Goal: Find specific page/section: Find specific page/section

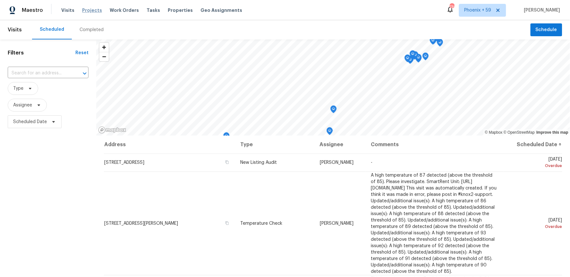
click at [88, 11] on span "Projects" at bounding box center [92, 10] width 20 height 6
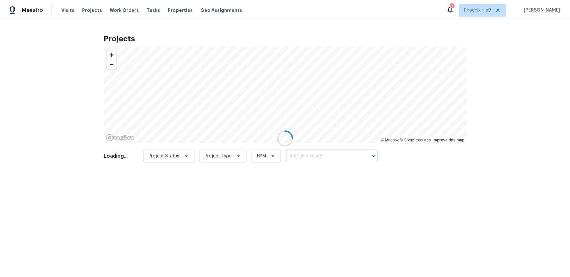
click at [312, 158] on div at bounding box center [285, 138] width 570 height 277
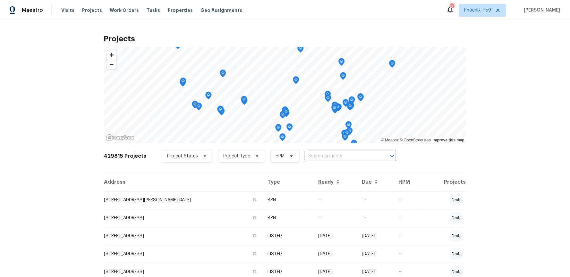
click at [312, 158] on input "text" at bounding box center [341, 156] width 73 height 10
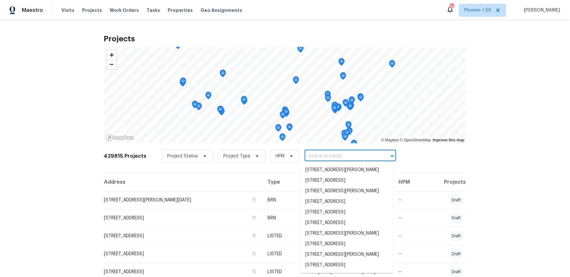
paste input "1821 NE 157th Ave, Portland, OR 97230"
type input "1821 NE 157th Ave, Portland, OR 97230"
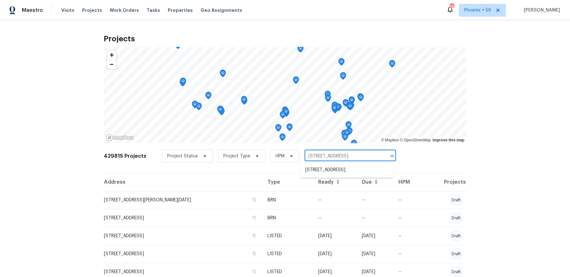
click at [316, 164] on ul "1821 NE 157th Ave, Portland, OR 97230" at bounding box center [346, 170] width 93 height 16
click at [317, 166] on li "1821 NE 157th Ave, Portland, OR 97230" at bounding box center [346, 170] width 93 height 11
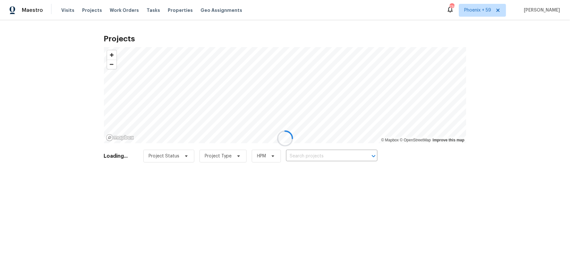
type input "1821 NE 157th Ave, Portland, OR 97230"
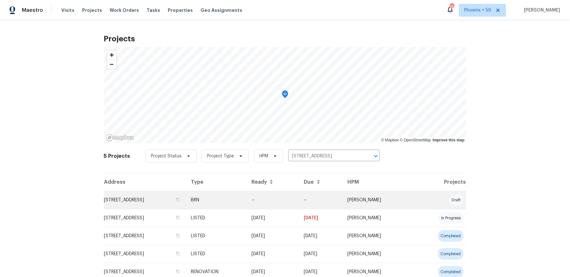
click at [158, 198] on td "1821 NE 157th Ave, Portland, OR 97230" at bounding box center [145, 200] width 82 height 18
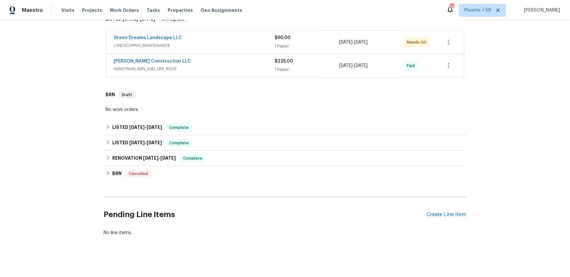
scroll to position [115, 0]
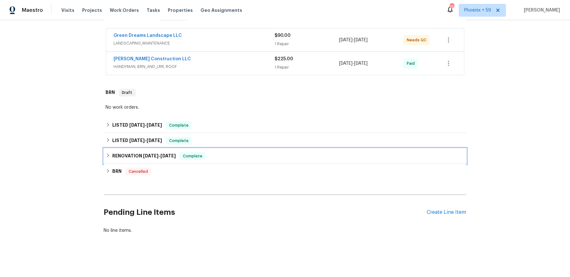
click at [231, 153] on div "RENOVATION 5/15/25 - 5/29/25 Complete" at bounding box center [285, 156] width 359 height 8
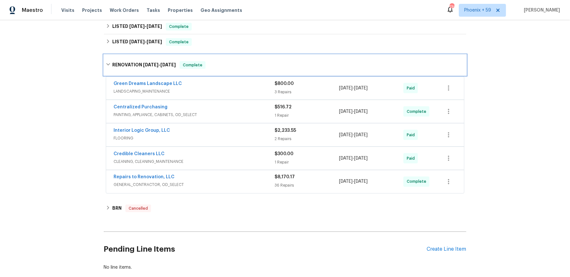
scroll to position [217, 0]
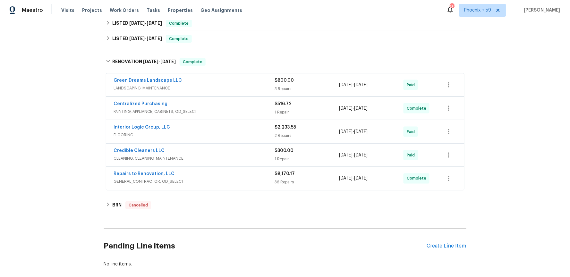
click at [235, 177] on div "Repairs to Renovation, LLC" at bounding box center [194, 175] width 161 height 8
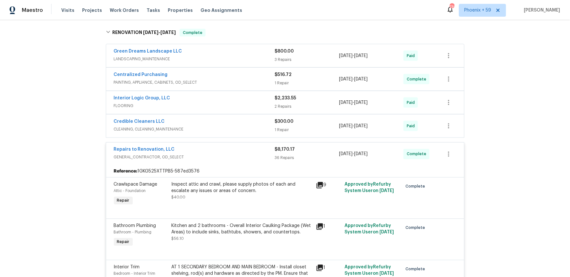
click at [240, 157] on span "GENERAL_CONTRACTOR, OD_SELECT" at bounding box center [194, 157] width 161 height 6
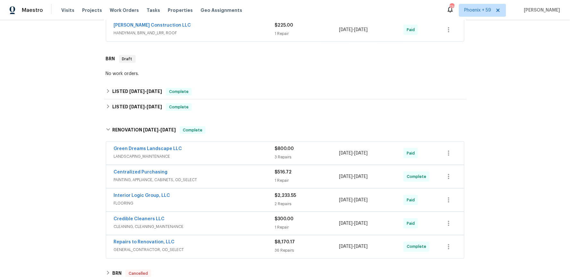
scroll to position [136, 0]
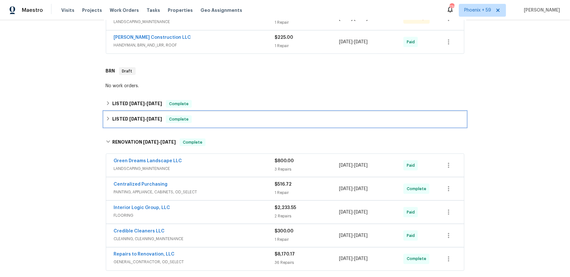
click at [238, 125] on div "LISTED 5/28/25 - 5/29/25 Complete" at bounding box center [285, 119] width 363 height 15
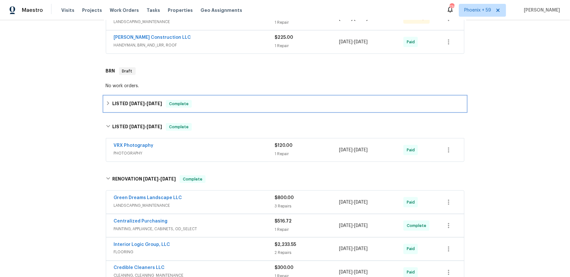
click at [235, 106] on div "LISTED 6/2/25 - 6/6/25 Complete" at bounding box center [285, 104] width 359 height 8
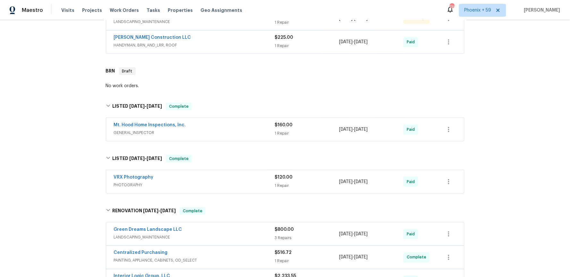
click at [233, 128] on div "Mt. Hood Home Inspections, Inc." at bounding box center [194, 126] width 161 height 8
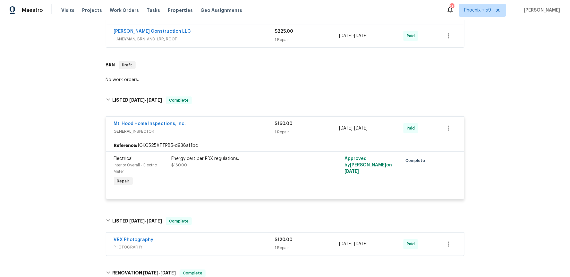
scroll to position [142, 0]
click at [157, 125] on link "Mt. Hood Home Inspections, Inc." at bounding box center [150, 124] width 72 height 4
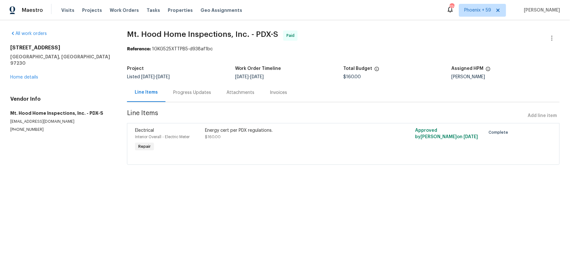
click at [10, 47] on h2 "1821 NE 157th Ave" at bounding box center [60, 48] width 101 height 6
drag, startPoint x: 10, startPoint y: 47, endPoint x: 57, endPoint y: 48, distance: 47.2
click at [58, 48] on h2 "1821 NE 157th Ave" at bounding box center [60, 48] width 101 height 6
copy h2 "1821 NE 157th Ave"
